Goal: Task Accomplishment & Management: Manage account settings

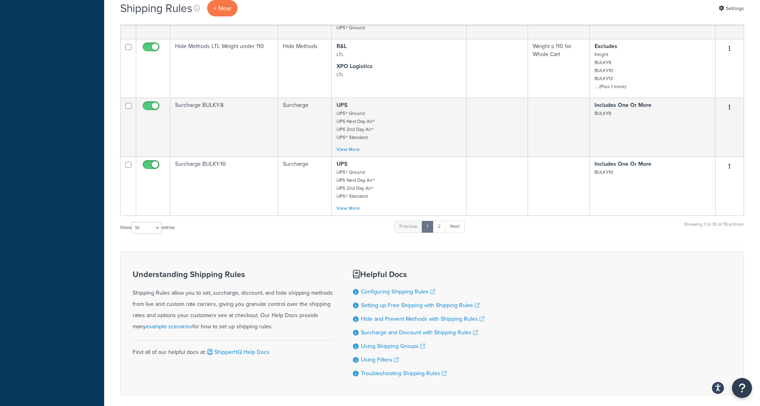
scroll to position [550, 0]
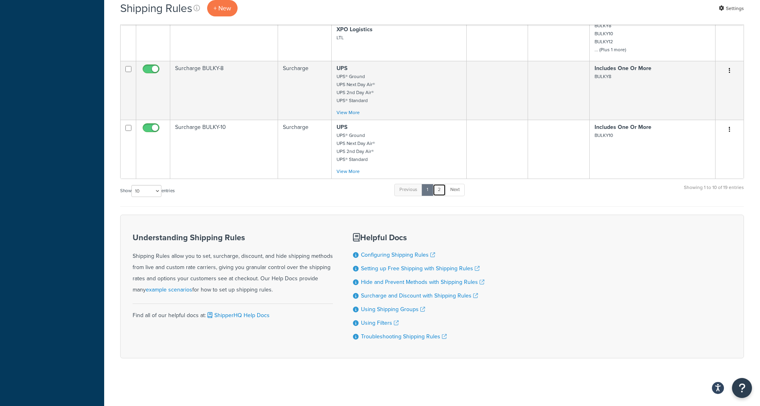
click at [440, 191] on link "2" at bounding box center [439, 190] width 13 height 12
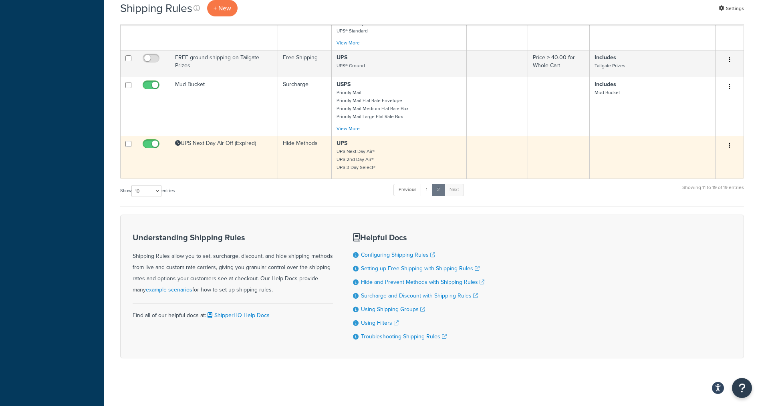
click at [218, 161] on td "UPS Next Day Air Off (Expired)" at bounding box center [224, 157] width 108 height 43
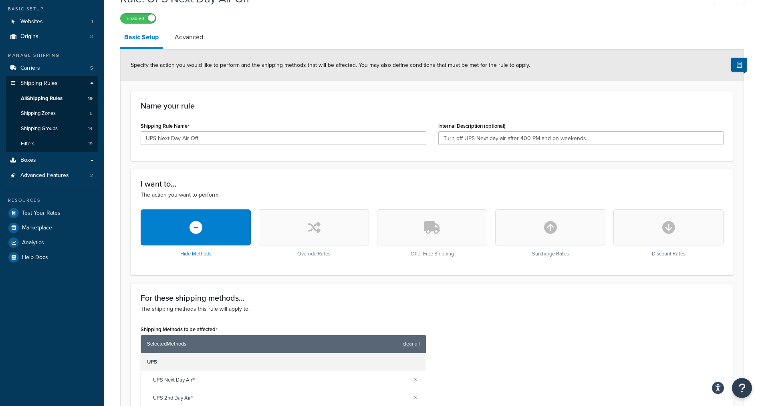
scroll to position [42, 0]
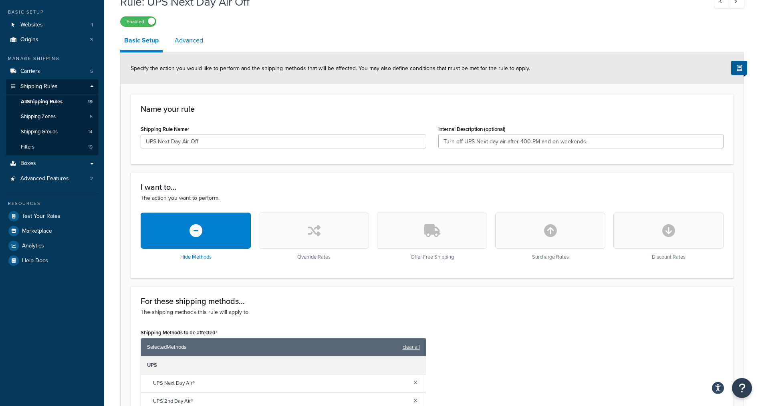
click at [188, 42] on link "Advanced" at bounding box center [189, 40] width 36 height 19
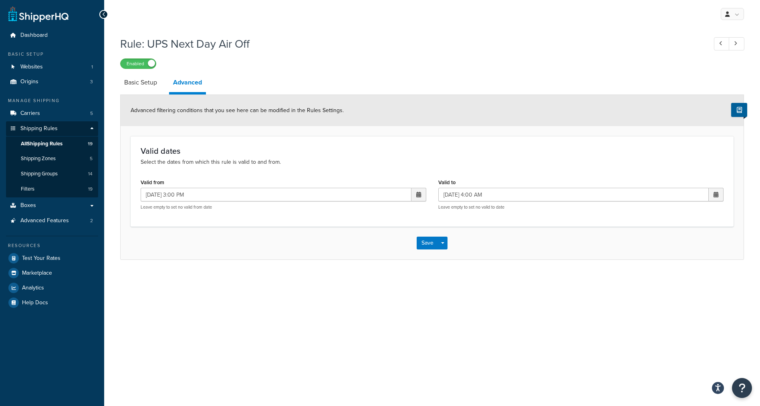
click at [422, 195] on span at bounding box center [418, 195] width 15 height 14
click at [407, 258] on td "15" at bounding box center [404, 258] width 14 height 12
type input "[DATE] 3:00 PM"
click at [717, 192] on span at bounding box center [716, 195] width 5 height 6
click at [643, 269] on td "18" at bounding box center [646, 270] width 14 height 12
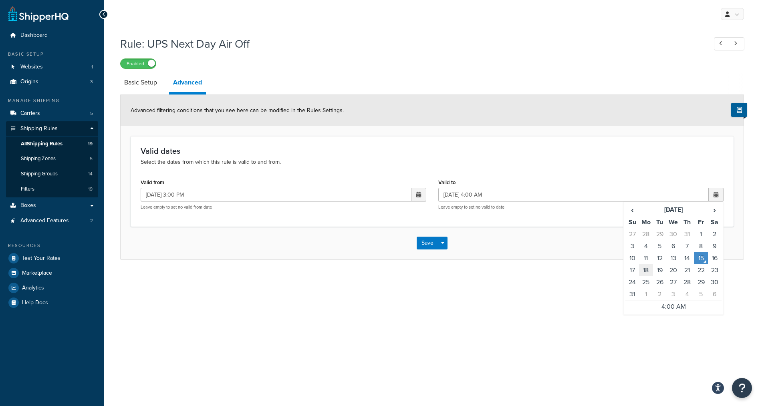
type input "[DATE] 4:00 AM"
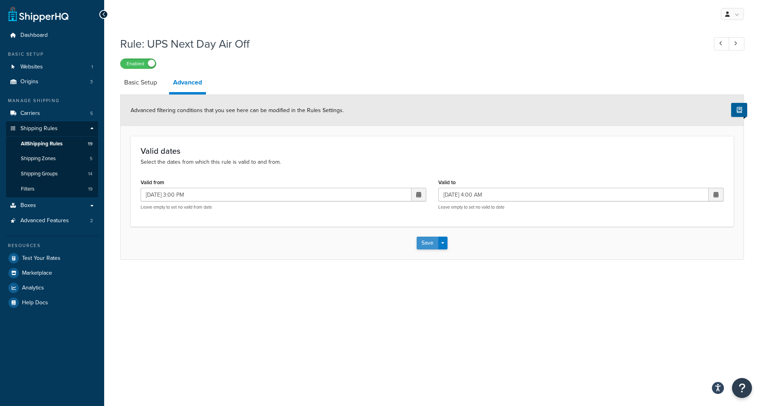
click at [419, 238] on button "Save" at bounding box center [428, 243] width 22 height 13
